Goal: Task Accomplishment & Management: Use online tool/utility

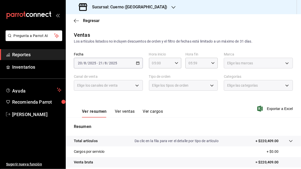
scroll to position [73, 0]
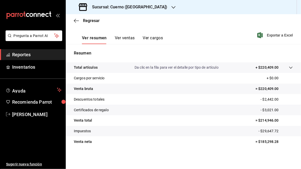
click at [172, 8] on icon "button" at bounding box center [174, 7] width 4 height 4
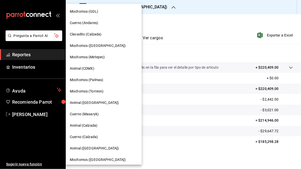
click at [89, 11] on span "Mochomos (GDL)" at bounding box center [84, 11] width 28 height 5
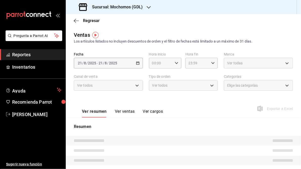
type input "05:00"
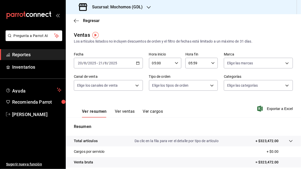
click at [137, 64] on icon "button" at bounding box center [138, 63] width 4 height 4
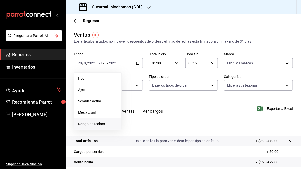
click at [96, 123] on span "Rango de fechas" at bounding box center [97, 123] width 39 height 5
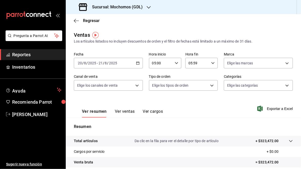
click at [139, 38] on div "Ventas Los artículos listados no incluyen descuentos de orden y el filtro de fe…" at bounding box center [183, 37] width 219 height 13
click at [211, 63] on icon "button" at bounding box center [213, 63] width 4 height 4
click at [192, 106] on span "23" at bounding box center [192, 104] width 8 height 4
type input "23:59"
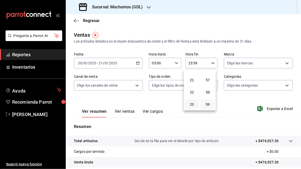
click at [137, 63] on div at bounding box center [150, 84] width 301 height 169
click at [139, 65] on div "[DATE] [DATE] - [DATE] [DATE]" at bounding box center [108, 63] width 69 height 11
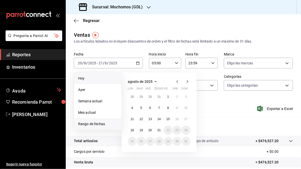
click at [84, 77] on span "Hoy" at bounding box center [97, 78] width 39 height 5
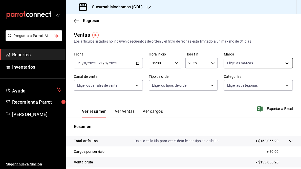
click at [286, 63] on body "Pregunta a Parrot AI Reportes Inventarios Ayuda Recomienda Parrot [PERSON_NAME]…" at bounding box center [150, 84] width 301 height 169
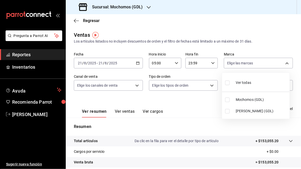
click at [241, 110] on span "[PERSON_NAME] (GDL)" at bounding box center [262, 110] width 52 height 5
type input "9cac9703-0c5a-4d8b-addd-5b6b571d65b9"
checkbox input "true"
click at [225, 109] on li "[PERSON_NAME] (GDL)" at bounding box center [256, 110] width 68 height 11
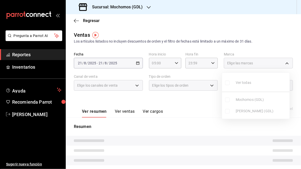
click at [227, 111] on ul "Ver todas Mochomos (GDL) [PERSON_NAME] (GDL)" at bounding box center [256, 96] width 68 height 46
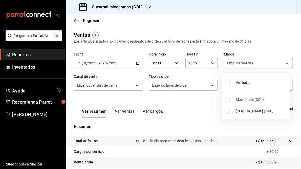
click at [230, 111] on label at bounding box center [228, 111] width 7 height 5
click at [230, 111] on input "checkbox" at bounding box center [227, 111] width 5 height 5
checkbox input "false"
click at [228, 110] on input "checkbox" at bounding box center [227, 111] width 5 height 5
checkbox input "true"
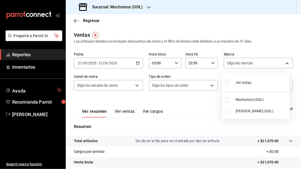
type input "9cac9703-0c5a-4d8b-addd-5b6b571d65b9"
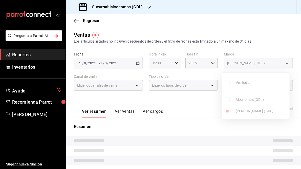
click at [186, 103] on div at bounding box center [150, 84] width 301 height 169
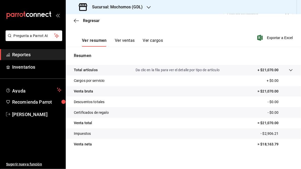
scroll to position [73, 0]
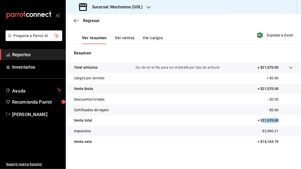
drag, startPoint x: 260, startPoint y: 121, endPoint x: 277, endPoint y: 122, distance: 17.0
click at [277, 122] on p "= $21,070.00" at bounding box center [275, 120] width 35 height 5
copy p "21,070.00"
